Goal: Task Accomplishment & Management: Manage account settings

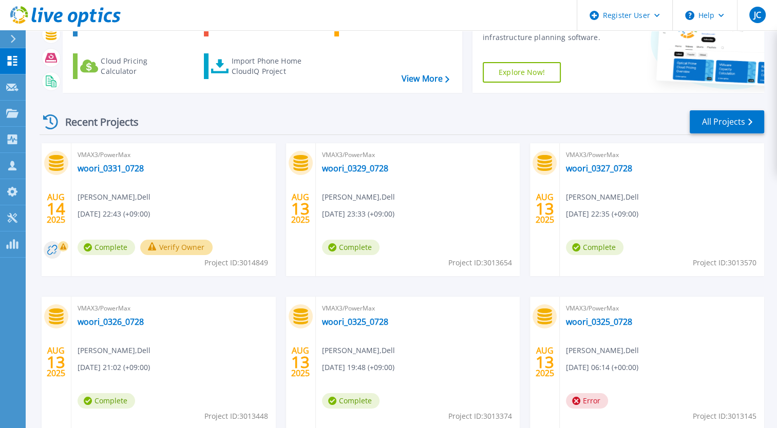
scroll to position [103, 0]
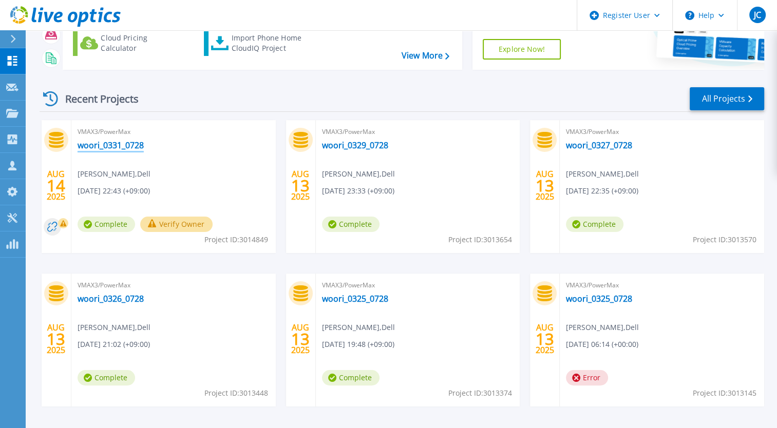
click at [132, 143] on link "woori_0331_0728" at bounding box center [111, 145] width 66 height 10
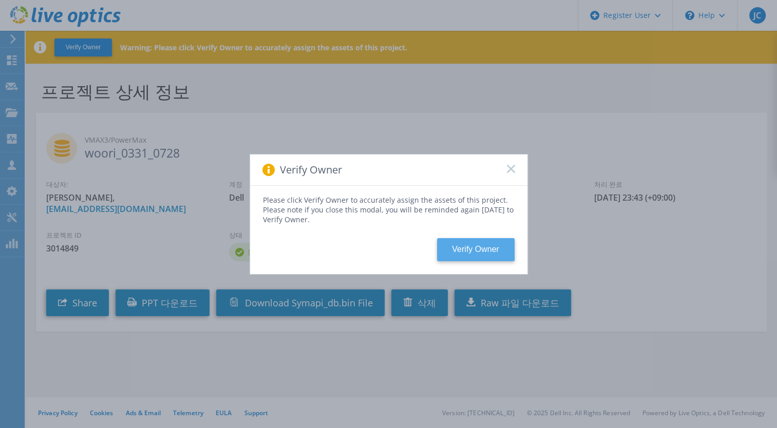
click at [466, 258] on button "Verify Owner" at bounding box center [476, 249] width 78 height 23
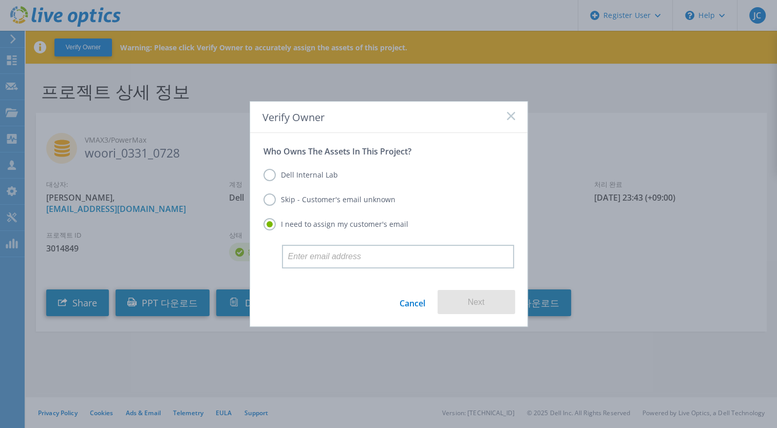
click at [327, 176] on label "Dell Internal Lab" at bounding box center [300, 175] width 74 height 12
click at [0, 0] on input "Dell Internal Lab" at bounding box center [0, 0] width 0 height 0
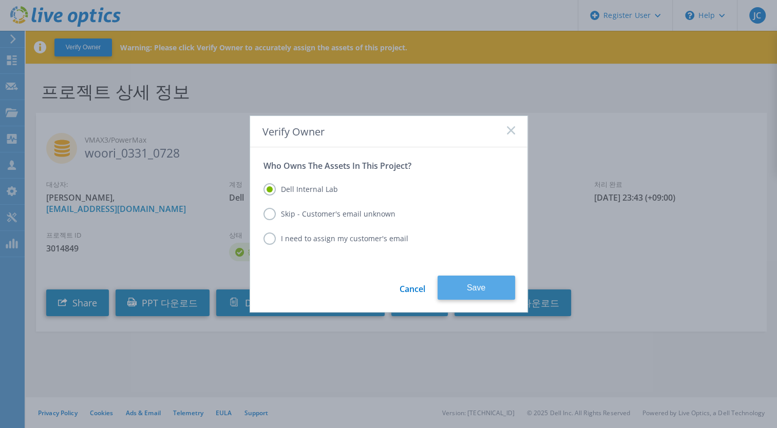
click at [462, 292] on button "Save" at bounding box center [477, 288] width 78 height 24
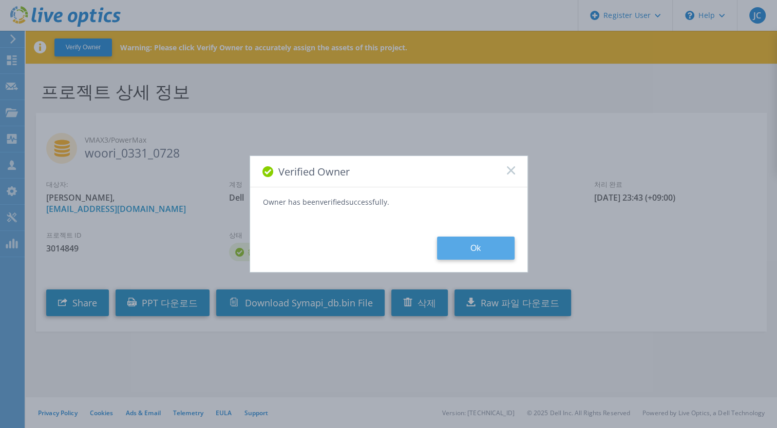
click at [461, 247] on button "Ok" at bounding box center [476, 248] width 78 height 23
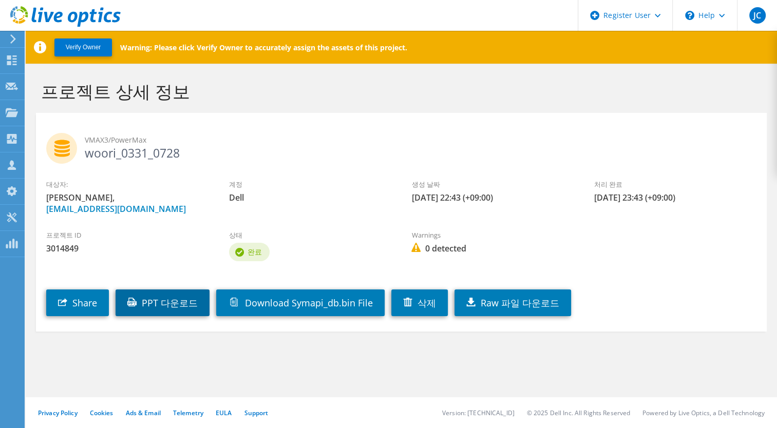
click at [178, 299] on link "PPT 다운로드" at bounding box center [163, 303] width 94 height 27
